Goal: Find specific page/section: Find specific page/section

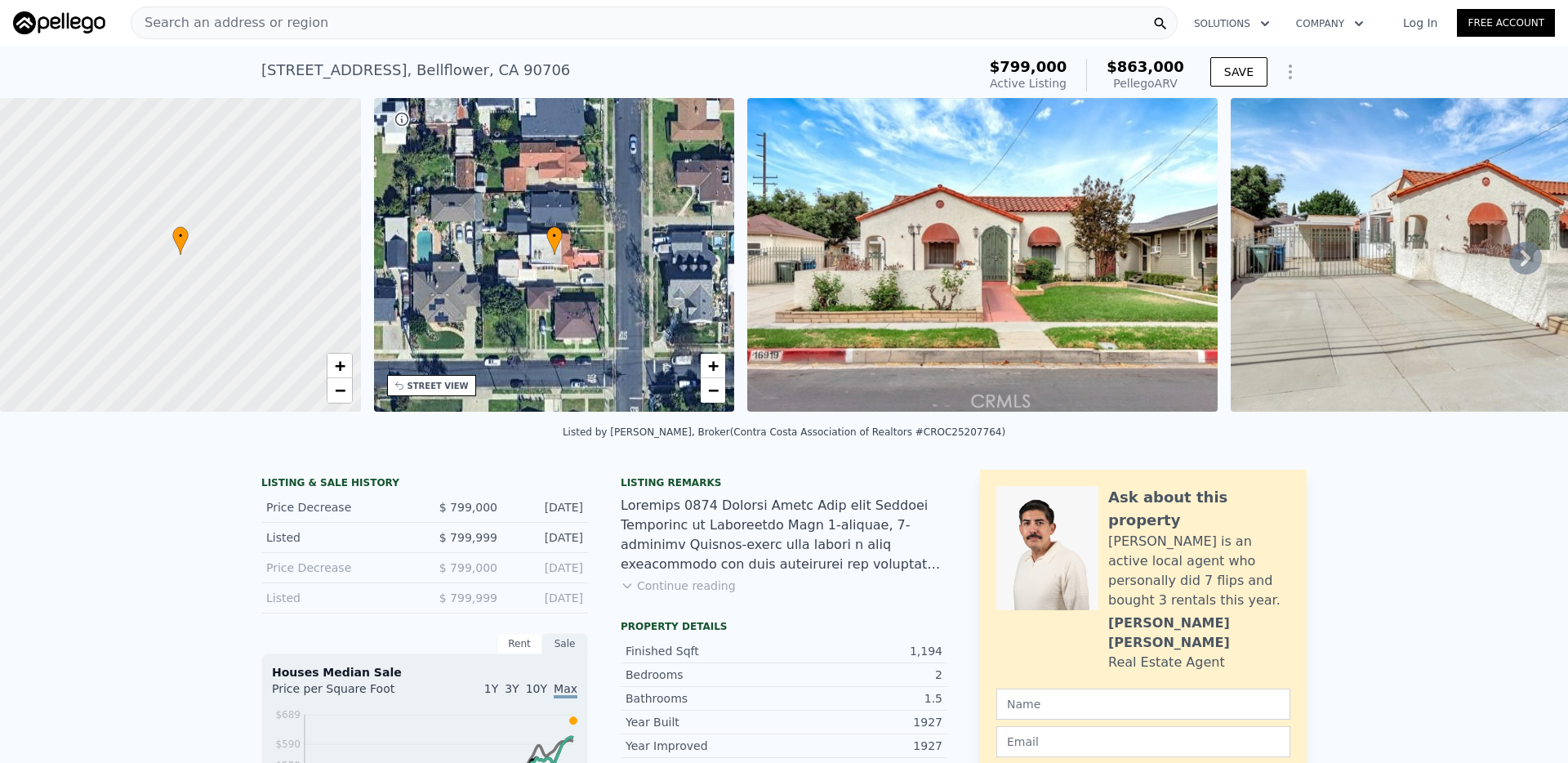
click at [391, 17] on div "Search an address or region" at bounding box center [653, 23] width 1047 height 33
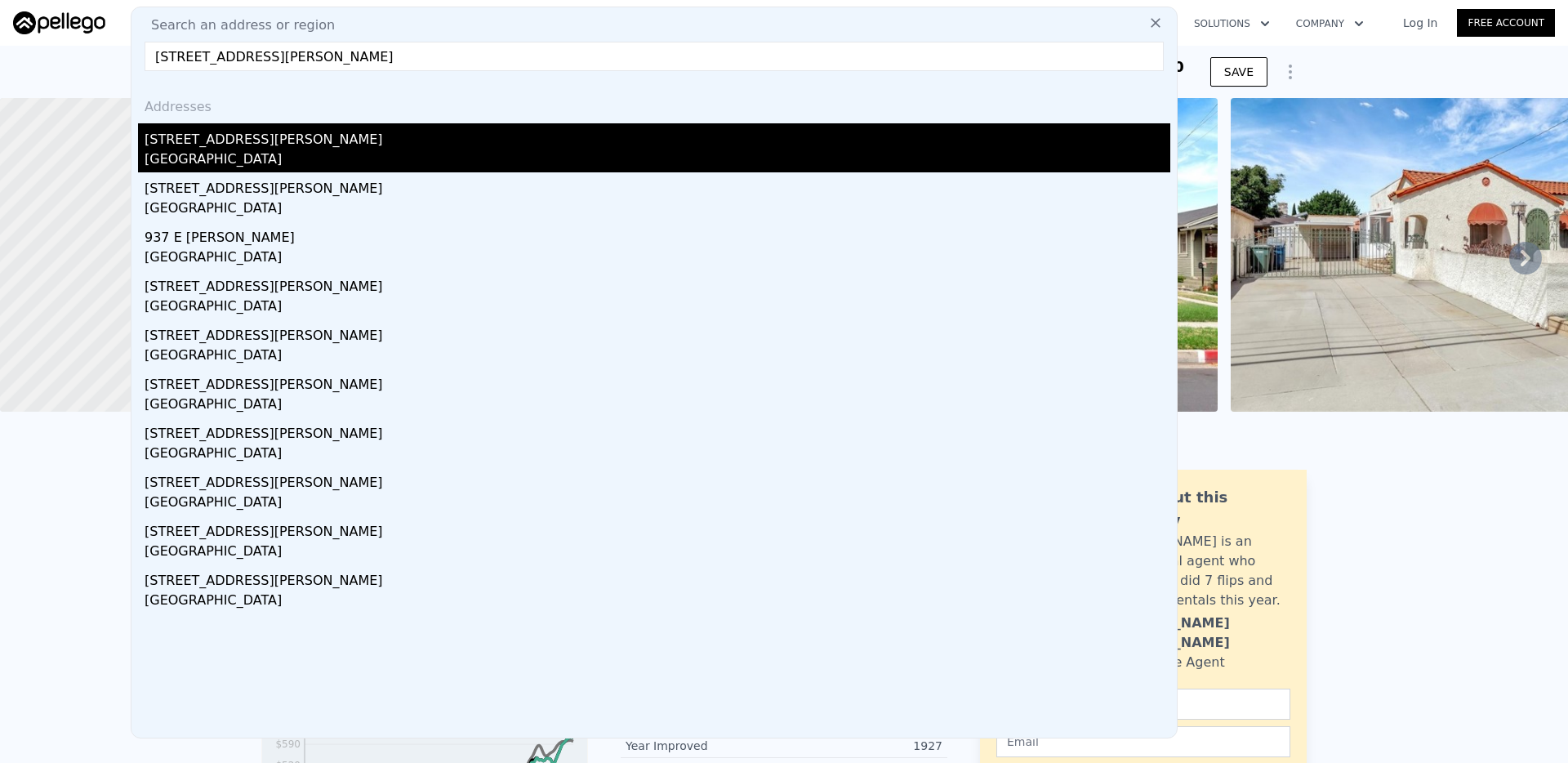
type input "[STREET_ADDRESS][PERSON_NAME]"
click at [267, 141] on div "[STREET_ADDRESS][PERSON_NAME]" at bounding box center [657, 136] width 1026 height 26
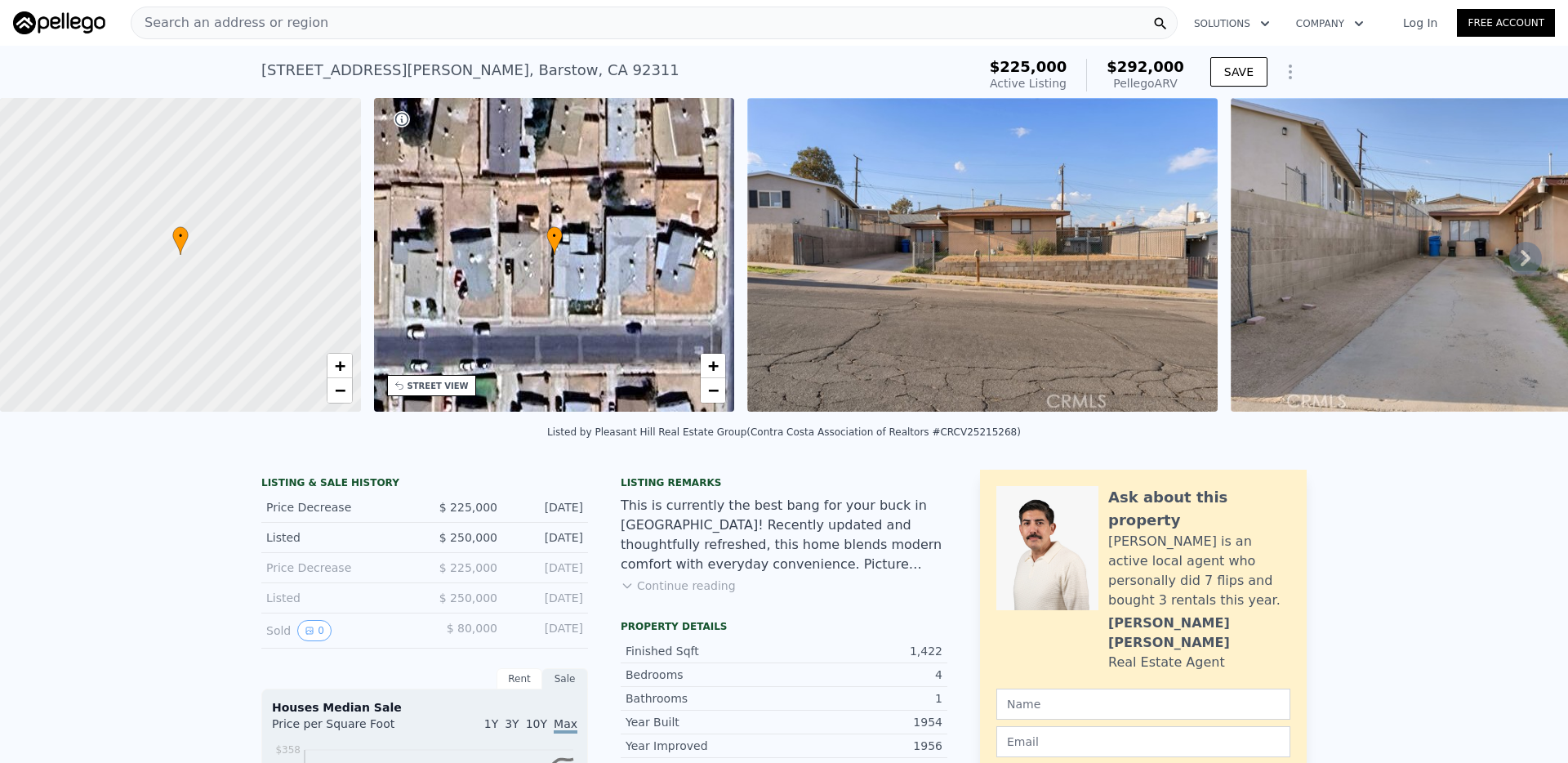
click at [633, 24] on div "Search an address or region" at bounding box center [653, 23] width 1047 height 33
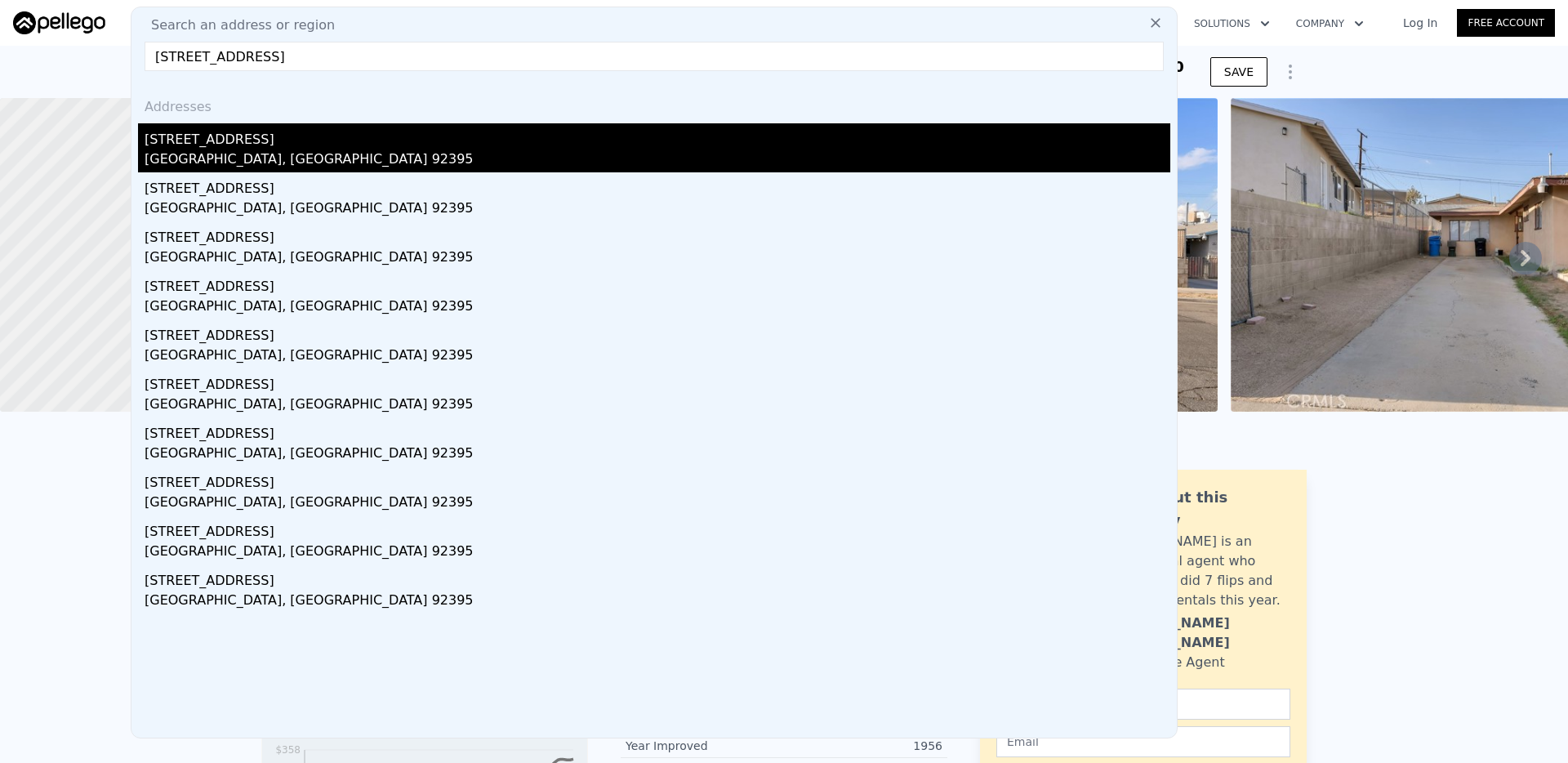
type input "[STREET_ADDRESS]"
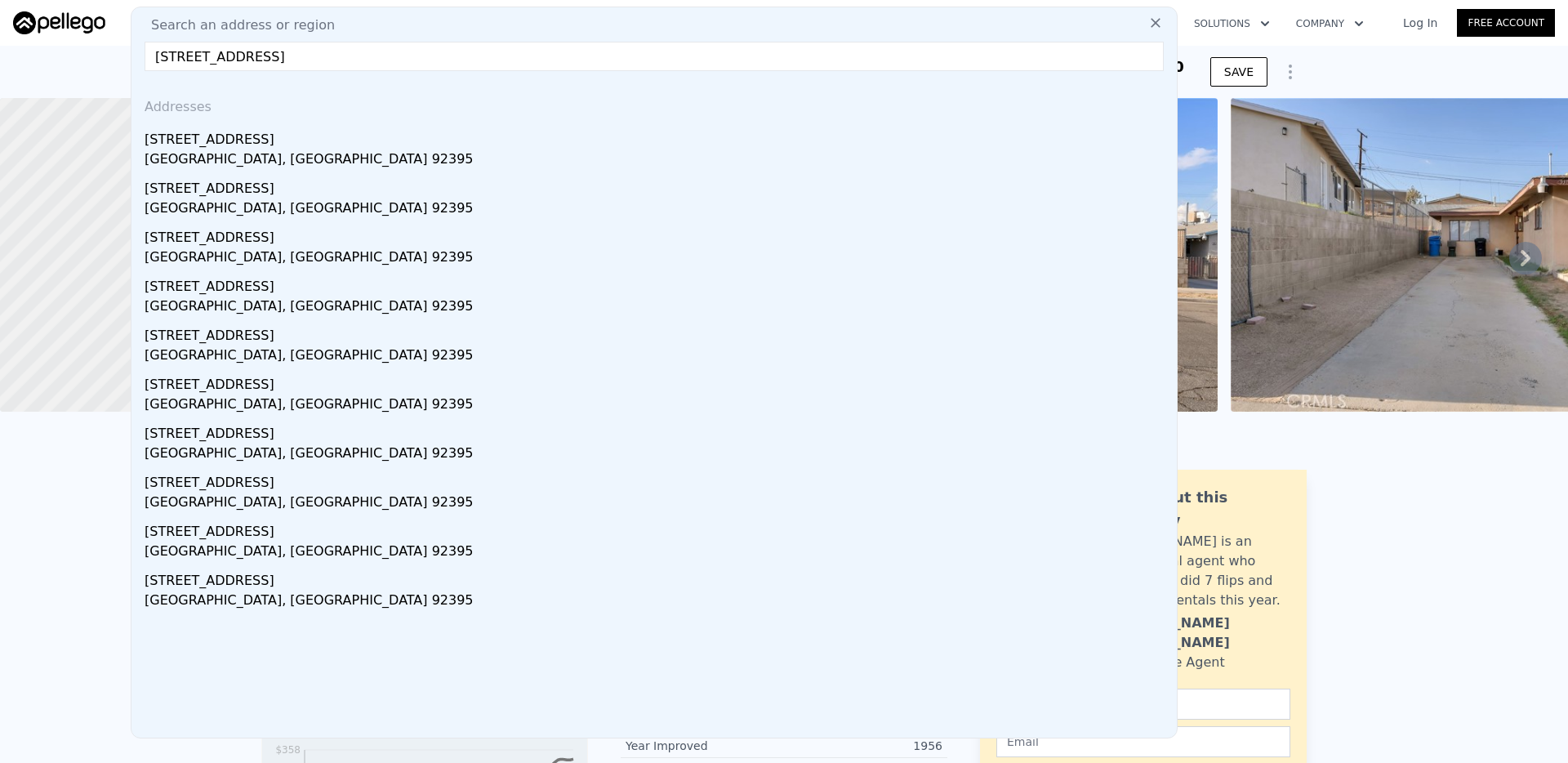
drag, startPoint x: 324, startPoint y: 143, endPoint x: 488, endPoint y: 134, distance: 164.2
click at [324, 143] on div "[STREET_ADDRESS]" at bounding box center [657, 136] width 1026 height 26
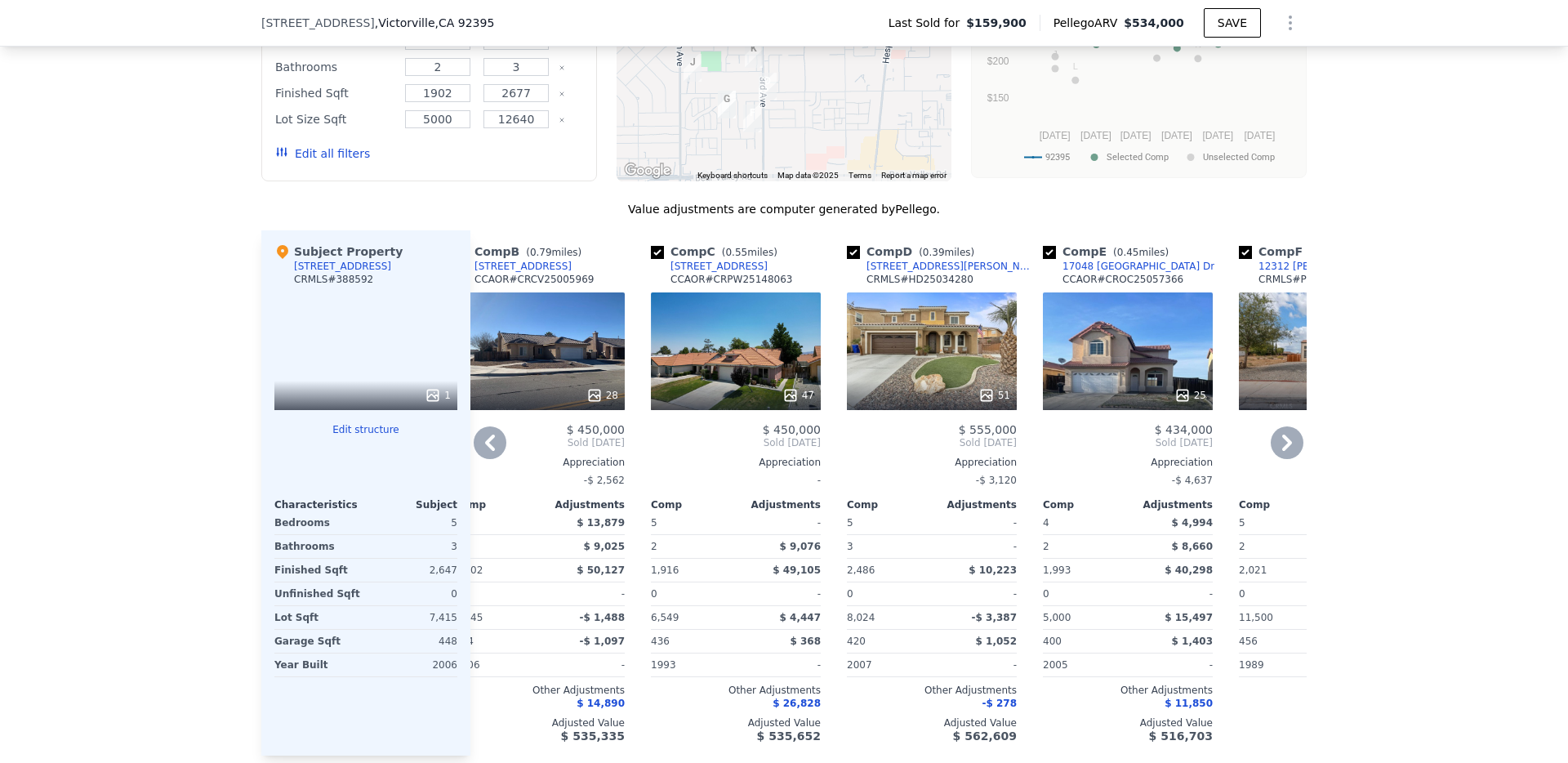
scroll to position [1518, 0]
